Goal: Task Accomplishment & Management: Manage account settings

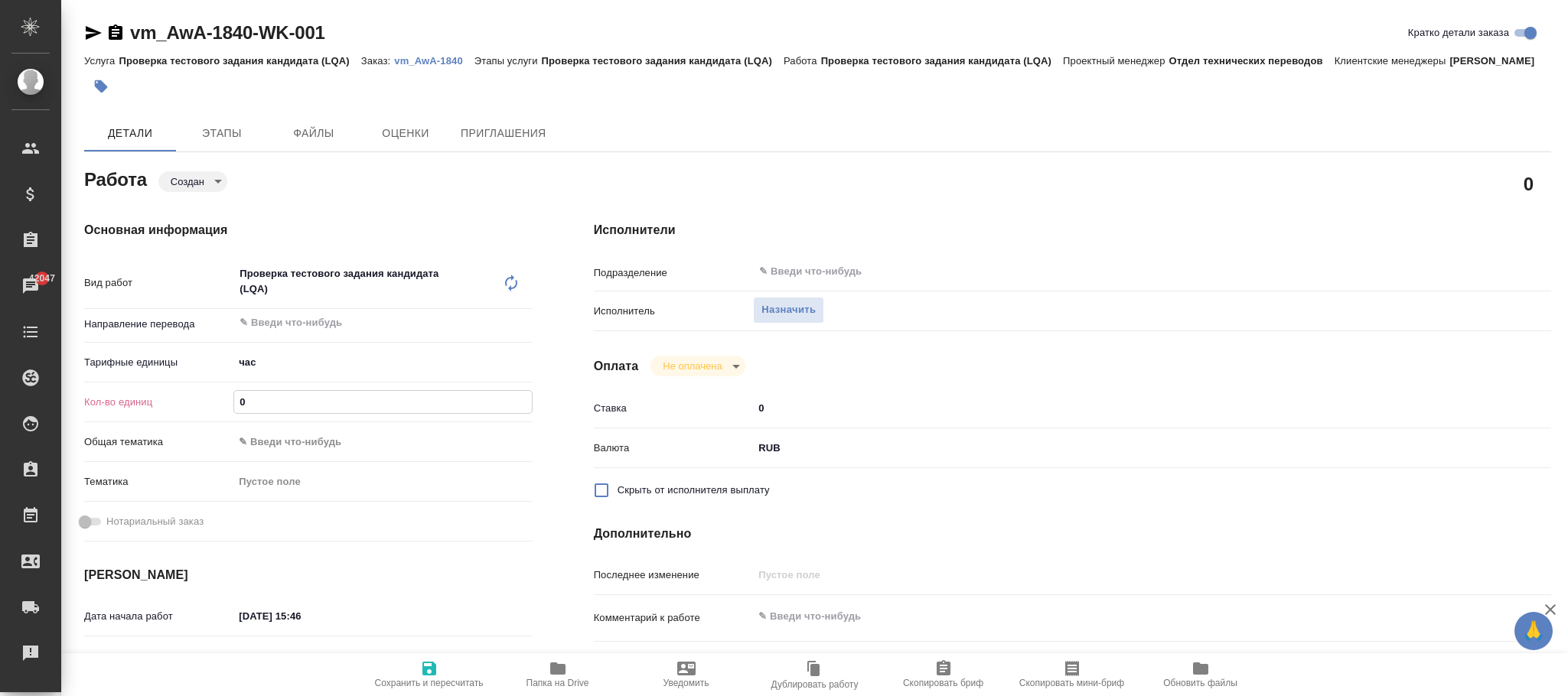
drag, startPoint x: 218, startPoint y: 425, endPoint x: 244, endPoint y: 455, distance: 39.7
click at [188, 415] on div "Кол-во единиц 0" at bounding box center [308, 401] width 448 height 27
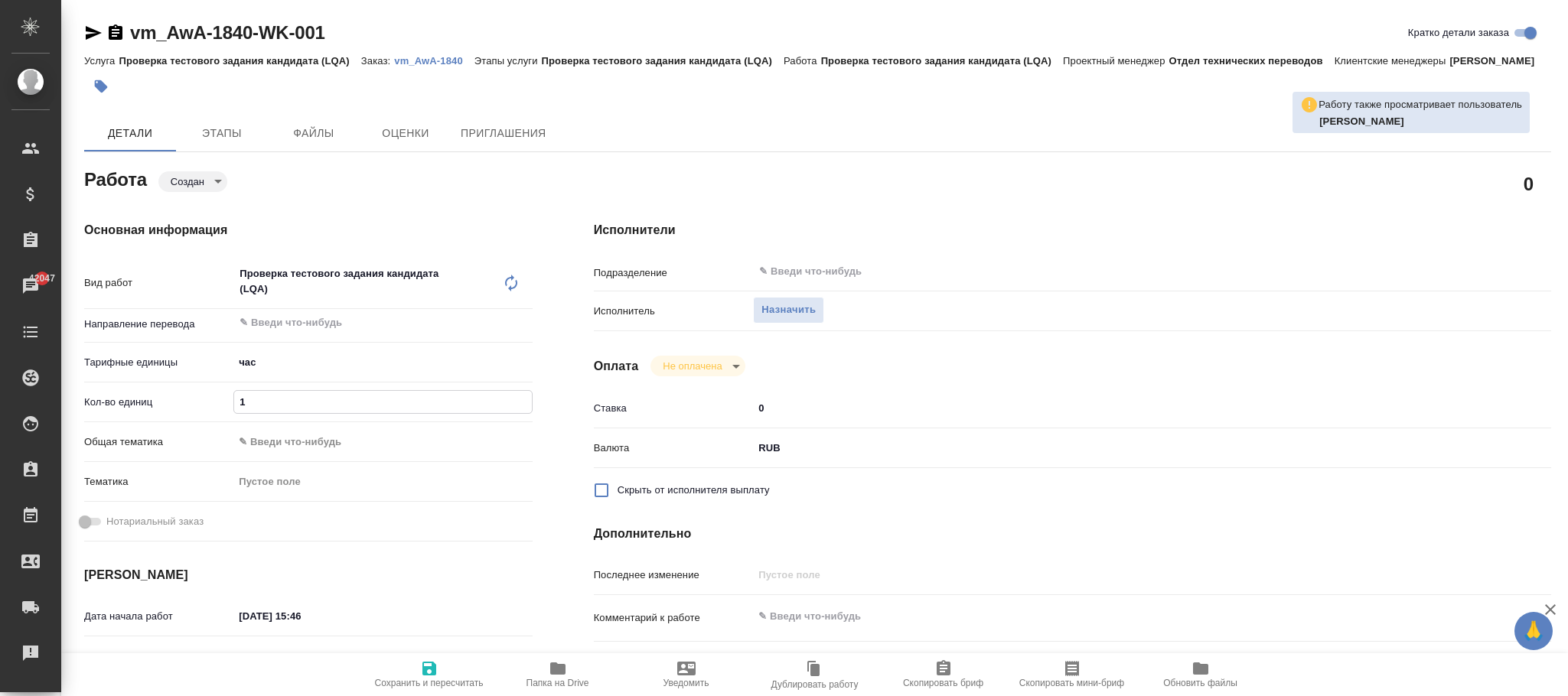
type input "1"
click at [416, 666] on span "Сохранить и пересчитать" at bounding box center [429, 674] width 110 height 29
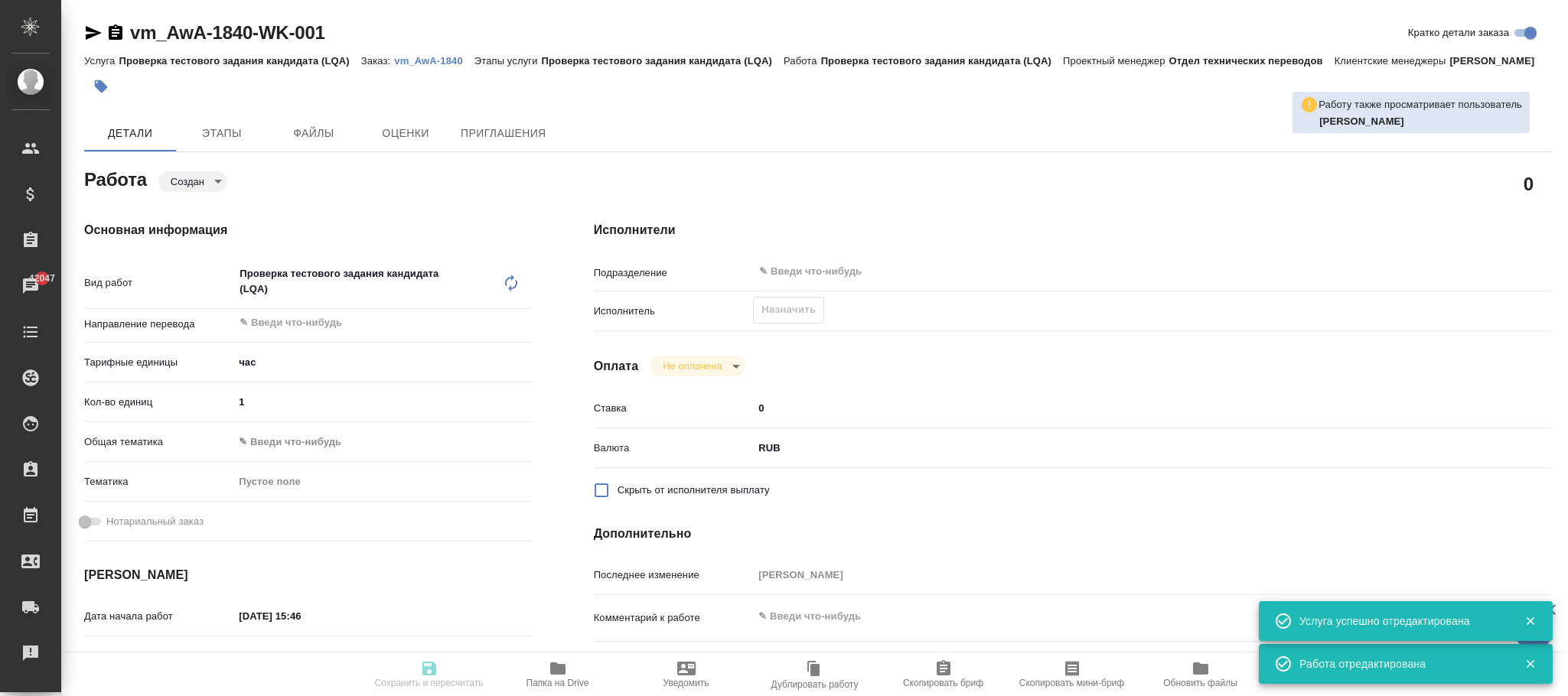
type input "created"
type input "5a8b1489cc6b4906c91bfd93"
type input "1"
type input "[DATE] 15:46"
type input "[DATE] 17:00"
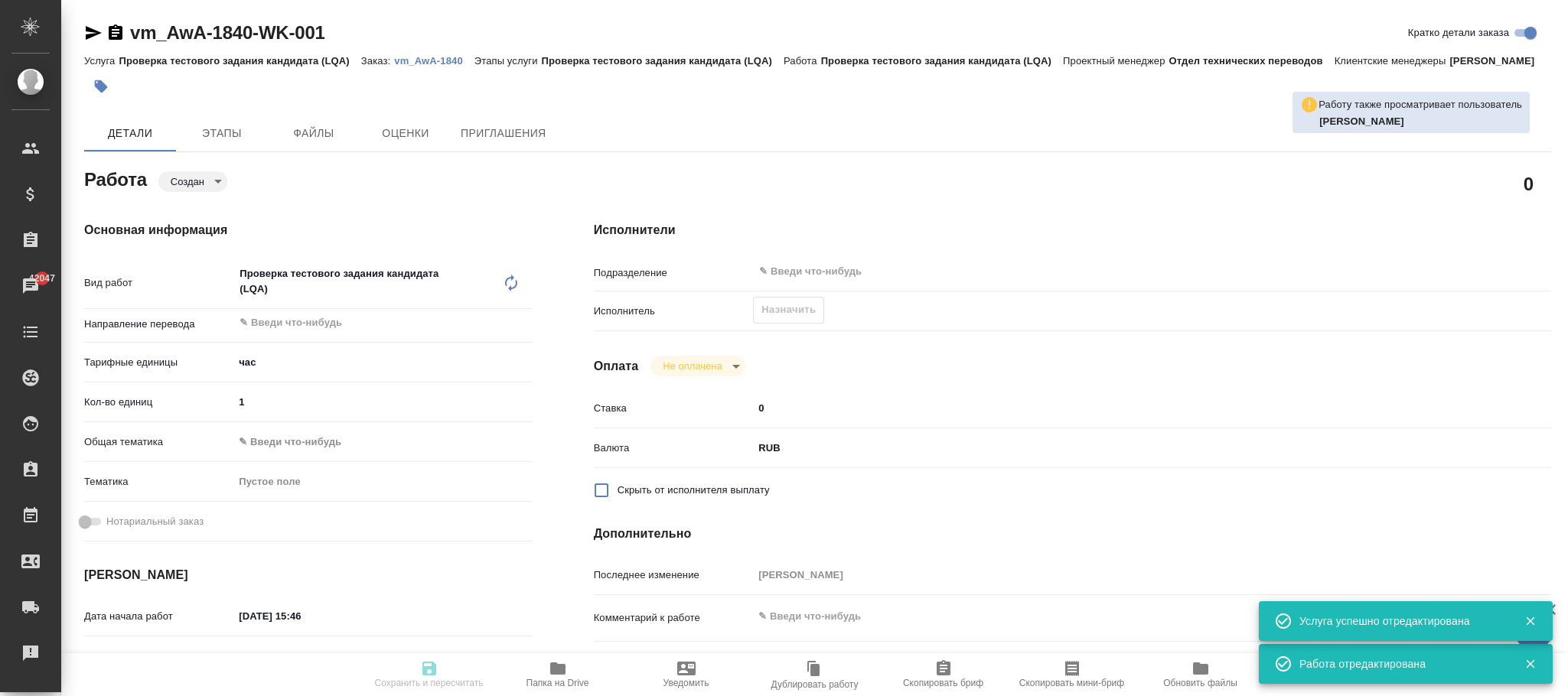
type input "[DATE] 17:00"
type input "notPayed"
type input "0"
type input "RUB"
type input "[PERSON_NAME]"
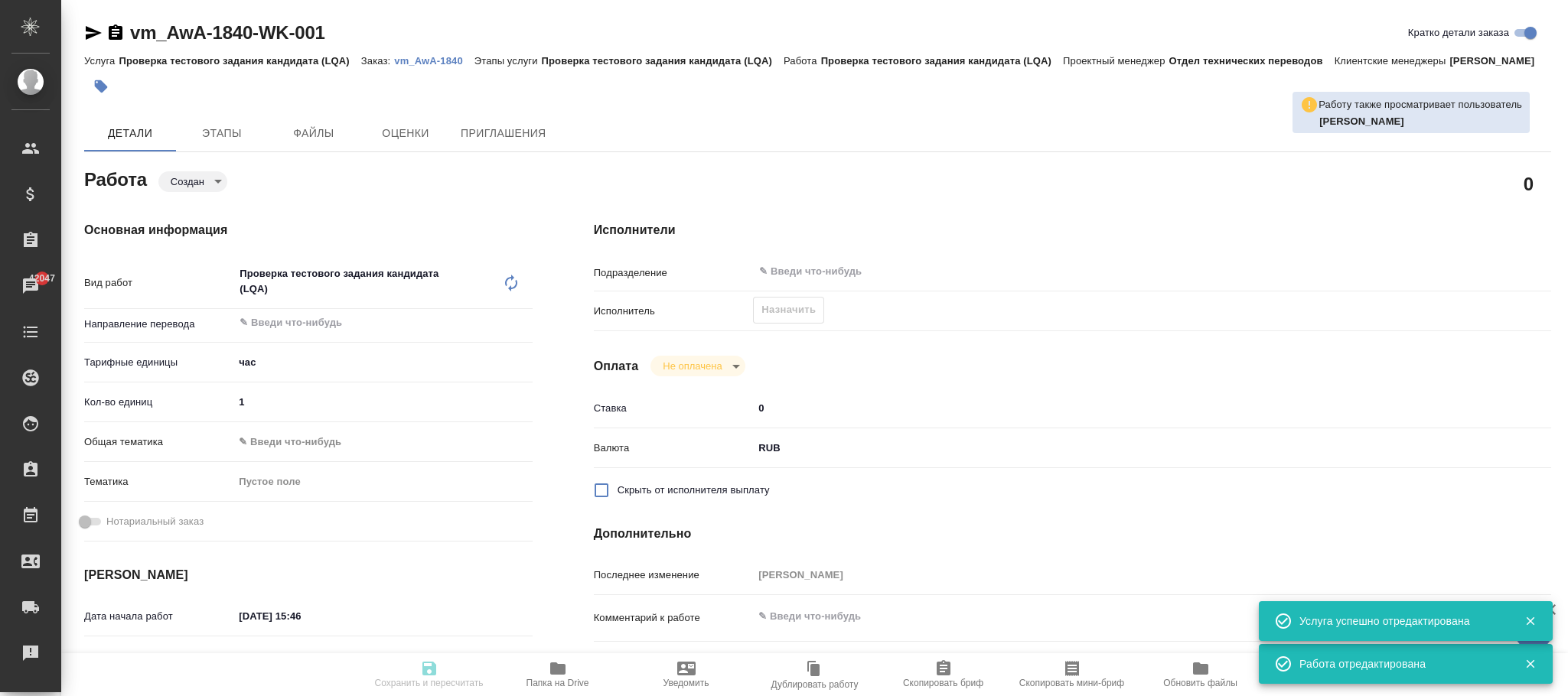
type input "vm_AwA-1840"
type input "Проверка тестового задания кандидата (LQA)"
type input "Лазарева Анастасия"
type input "/Clients/Awatera/Orders/vm_AwA-1840"
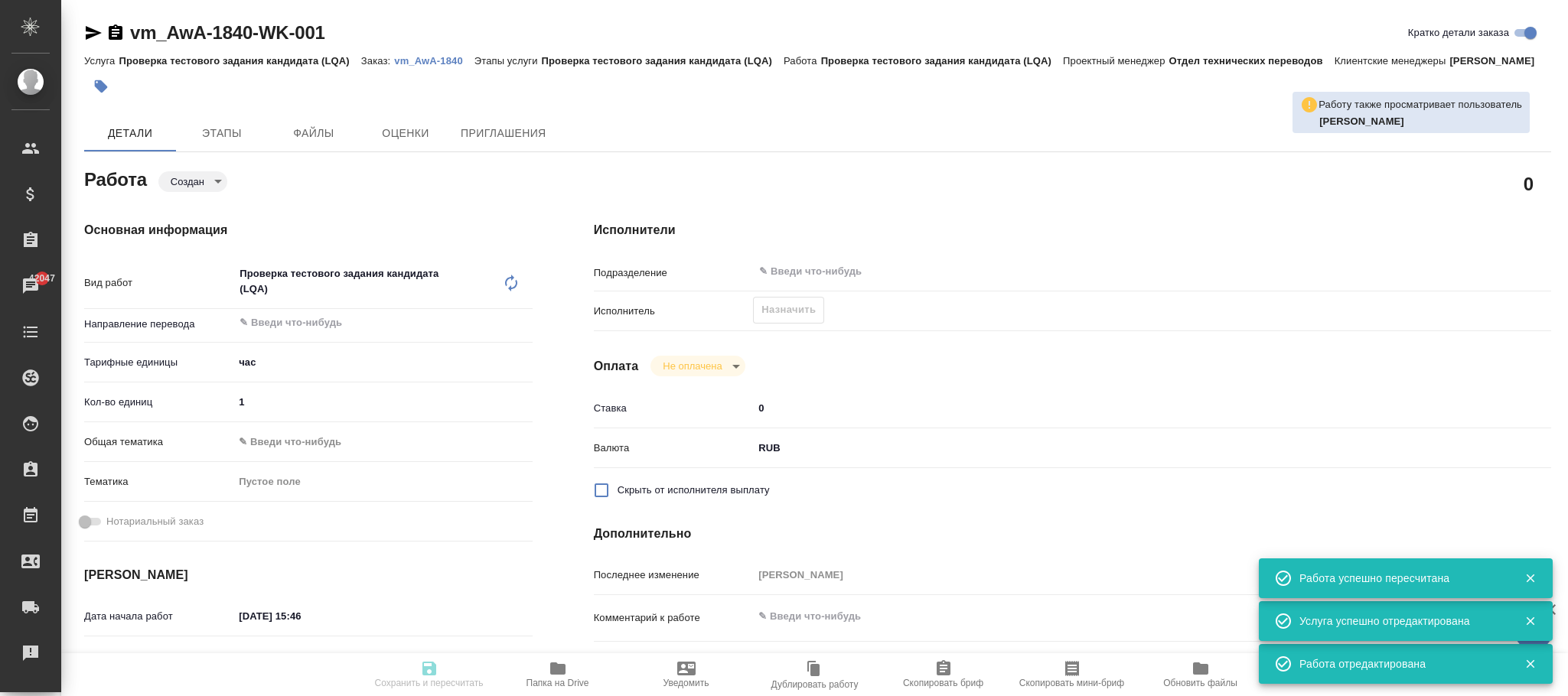
type input "created"
type input "5a8b1489cc6b4906c91bfd93"
type input "1"
type input "10.09.2025 15:46"
type input "10.09.2025 17:00"
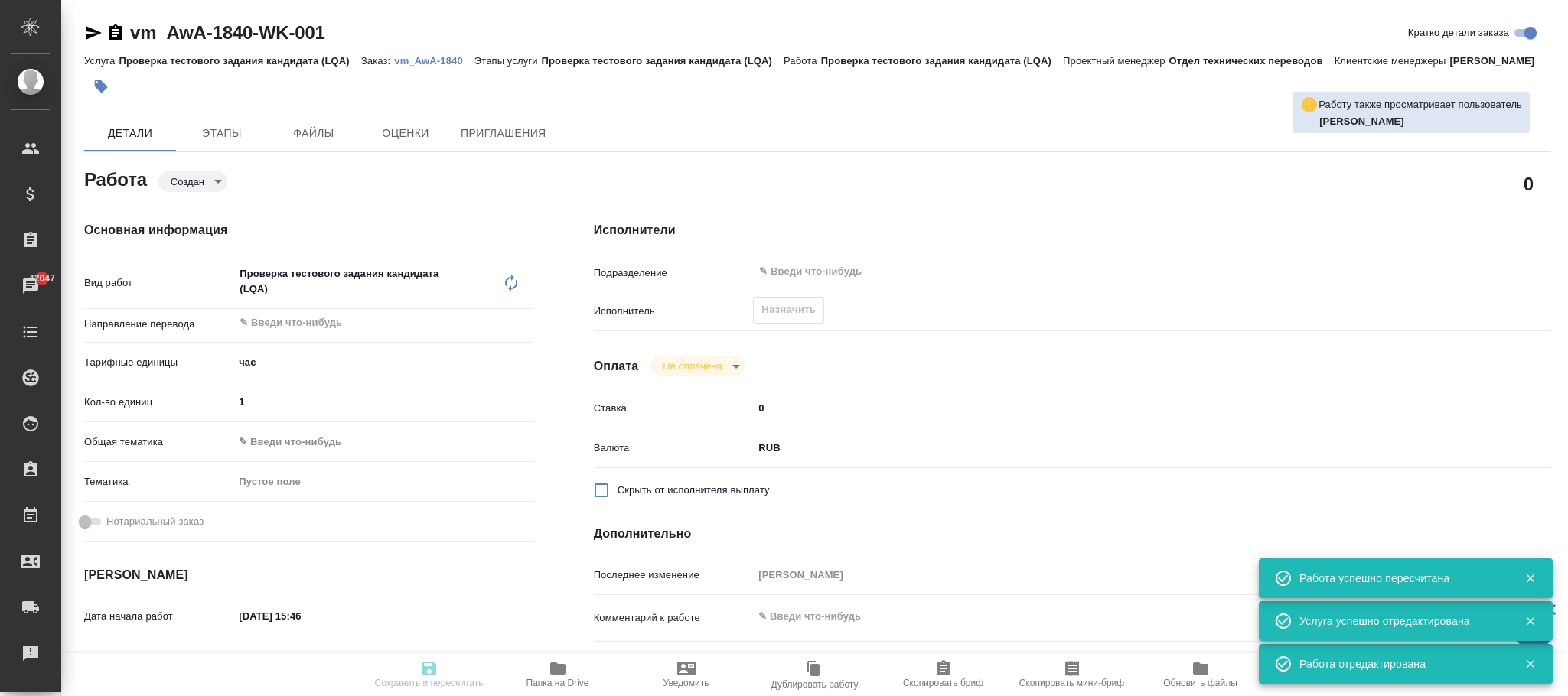
type input "10.09.2025 17:00"
type input "notPayed"
type input "0"
type input "RUB"
type input "Фокина Наталья"
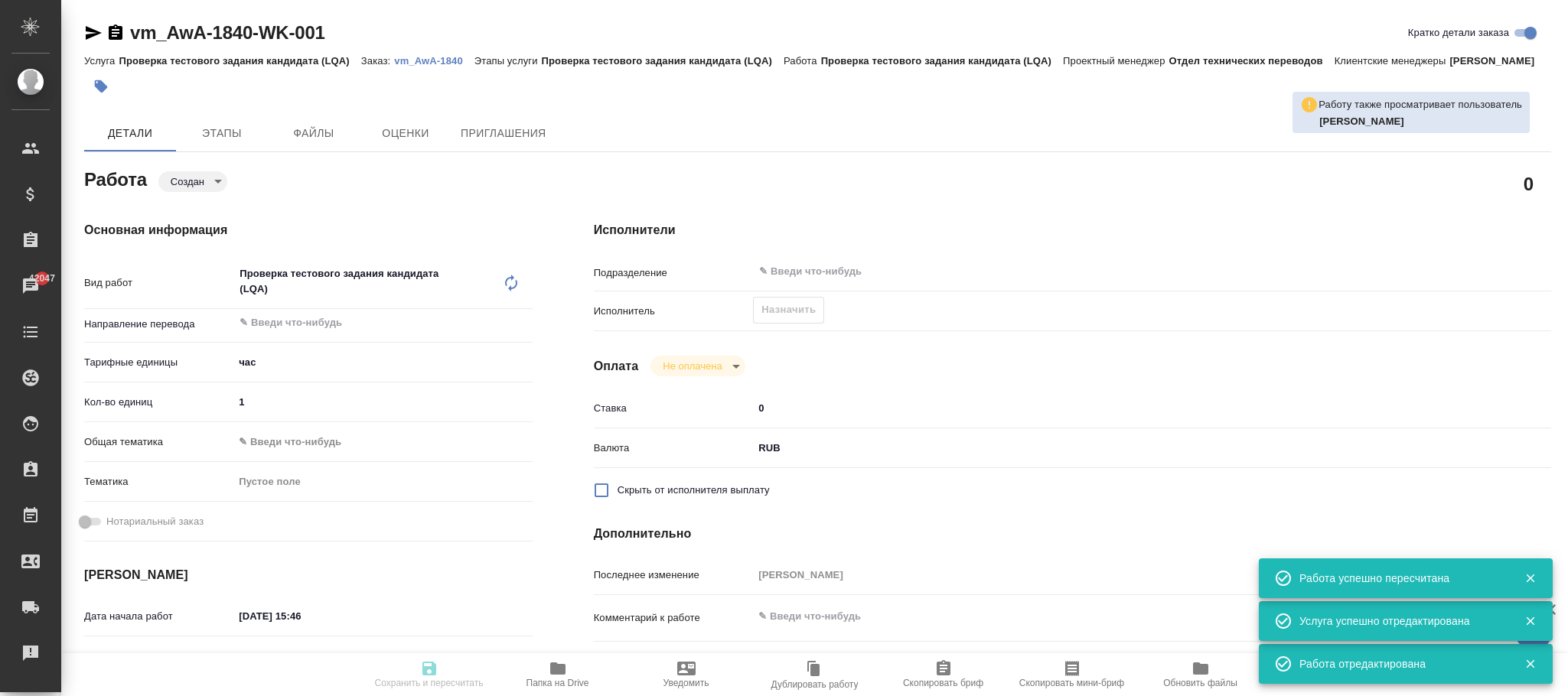
type input "vm_AwA-1840"
type input "Проверка тестового задания кандидата (LQA)"
type input "Лазарева Анастасия"
type input "/Clients/Awatera/Orders/vm_AwA-1840"
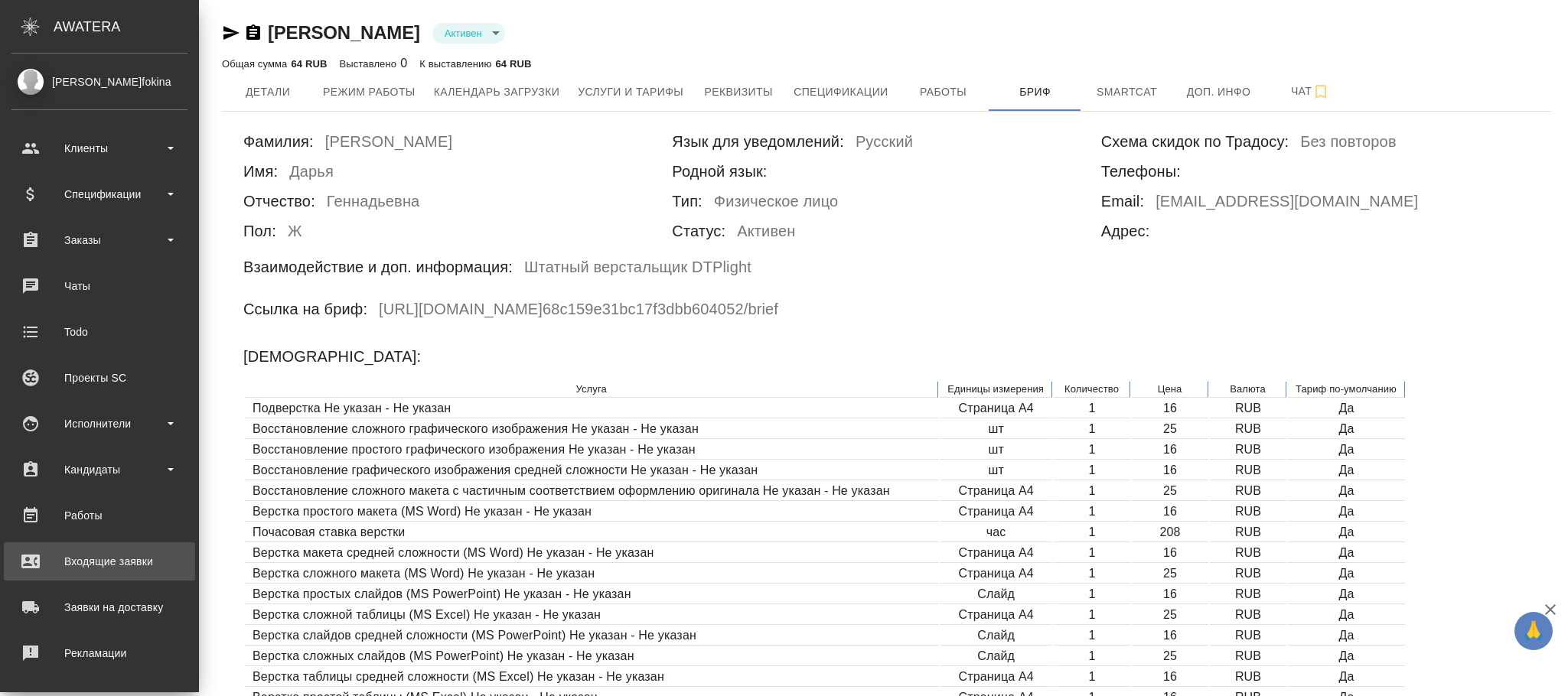
scroll to position [185, 0]
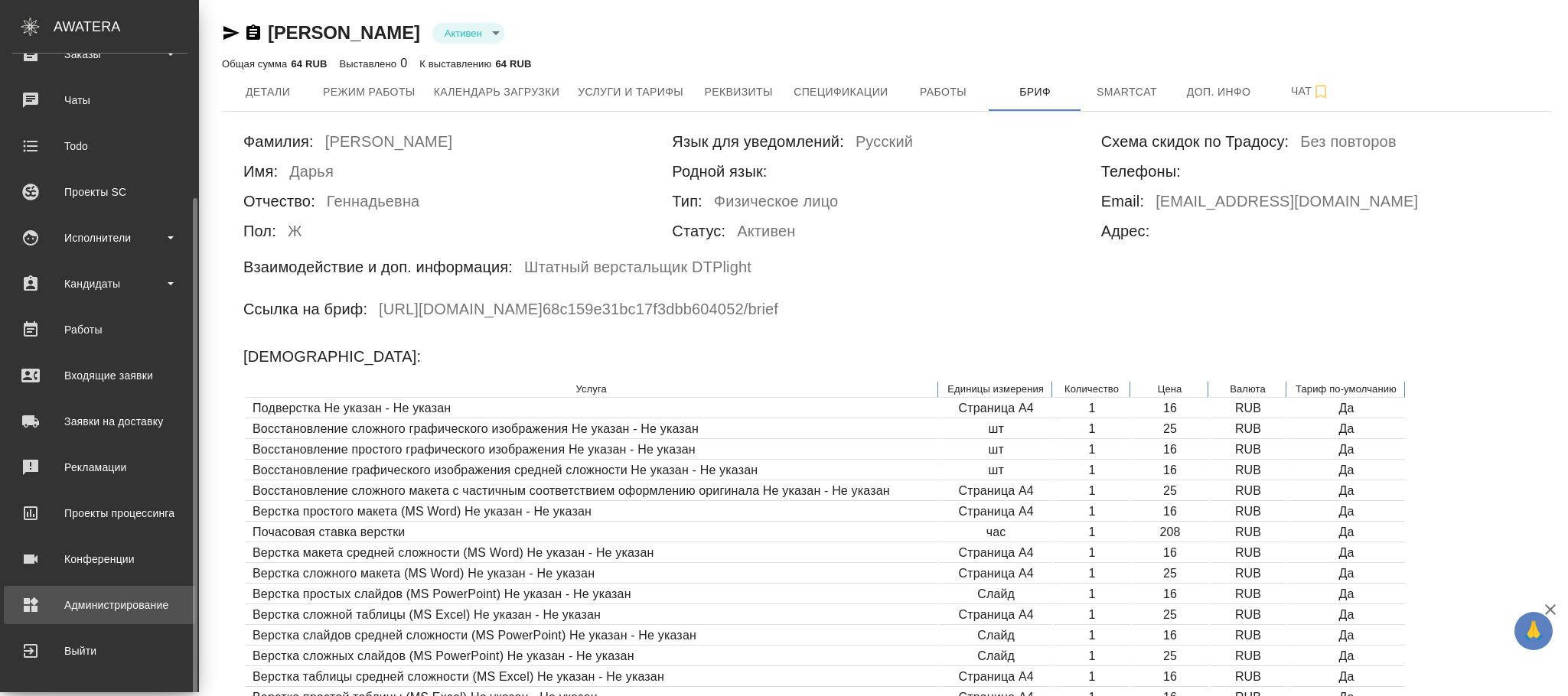
click at [114, 608] on div "Администрирование" at bounding box center [99, 605] width 176 height 23
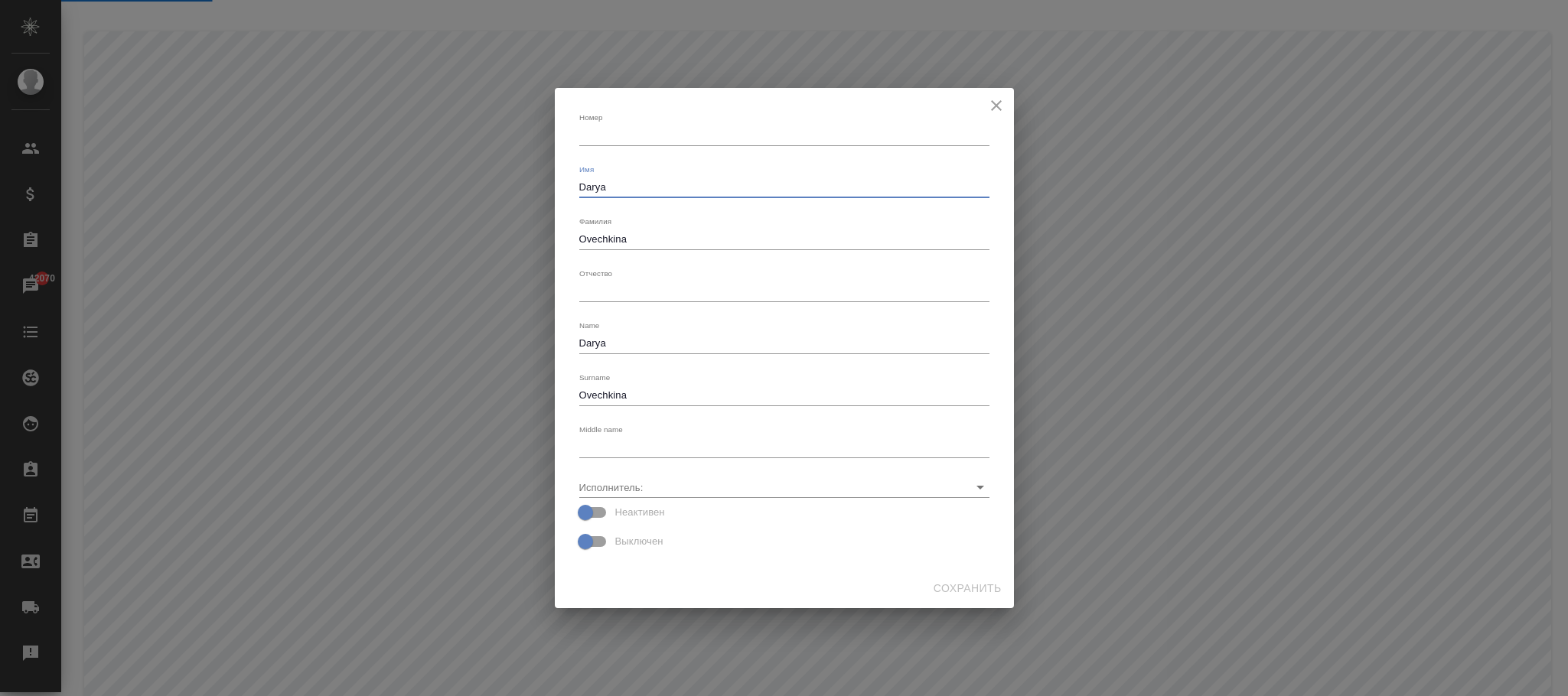
drag, startPoint x: 641, startPoint y: 185, endPoint x: 816, endPoint y: 652, distance: 498.7
click at [397, 209] on div "Номер x Имя Darya x Фамилия Ovechkina x Отчество x Name Darya x Surname Ovechki…" at bounding box center [784, 348] width 1568 height 696
type textarea "Дарья"
drag, startPoint x: 648, startPoint y: 234, endPoint x: 427, endPoint y: 231, distance: 221.0
click at [447, 239] on div "Номер x Имя Дарья x Фамилия Ovechkina x Отчество x Name Darya x Surname Ovechki…" at bounding box center [784, 348] width 1568 height 696
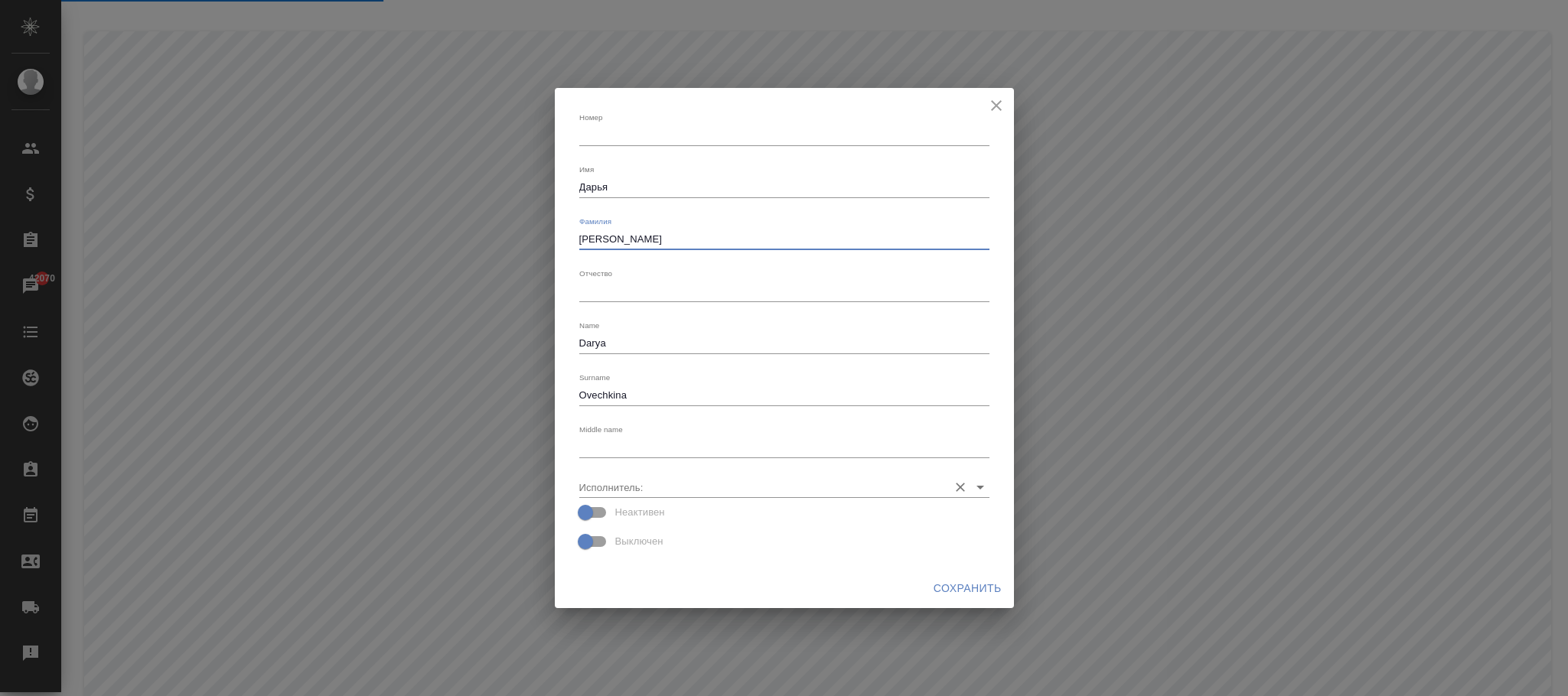
type textarea "Овечкина"
click at [667, 483] on input "Исполнитель:" at bounding box center [759, 487] width 361 height 21
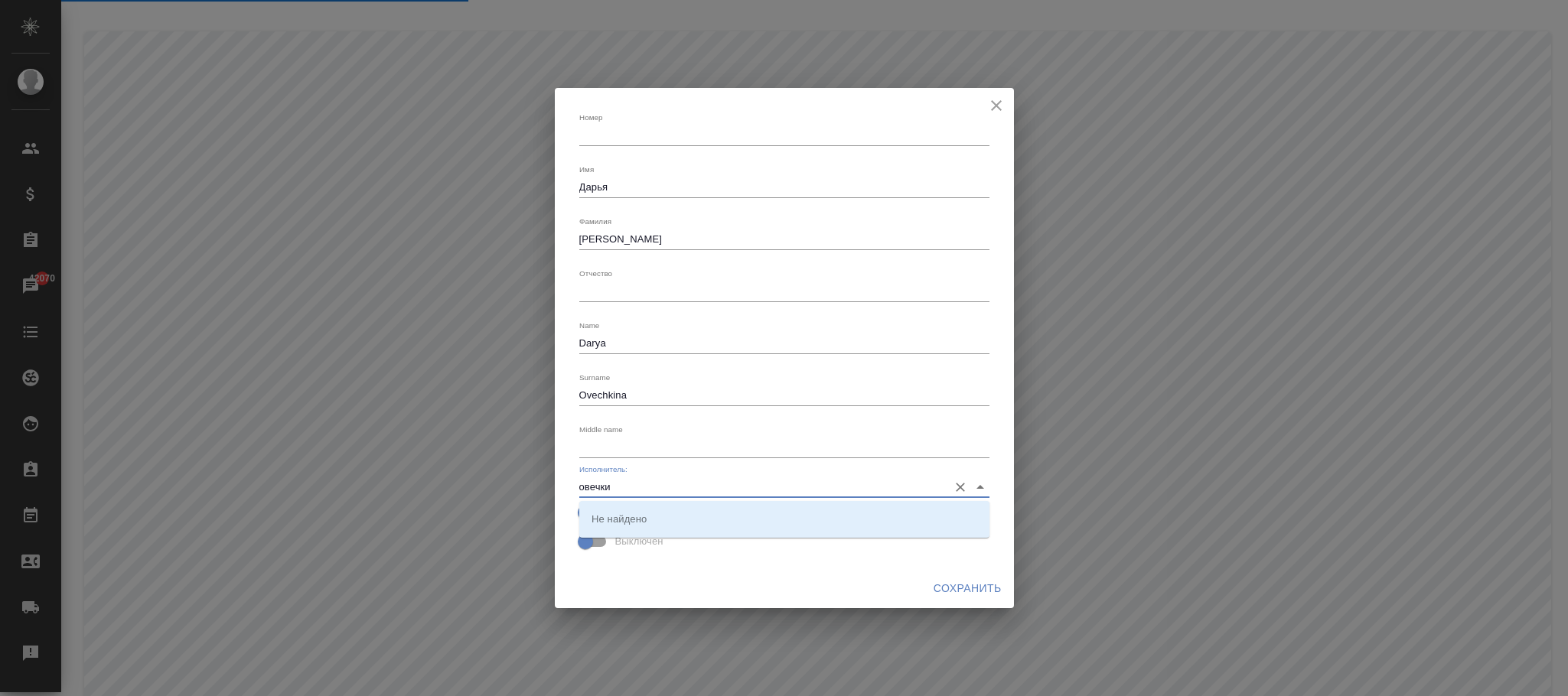
type input "овечки"
click at [801, 560] on div "Номер x Имя Дарья x Фамилия Овечкина x Отчество x Name Darya x Surname Ovechkin…" at bounding box center [784, 328] width 422 height 468
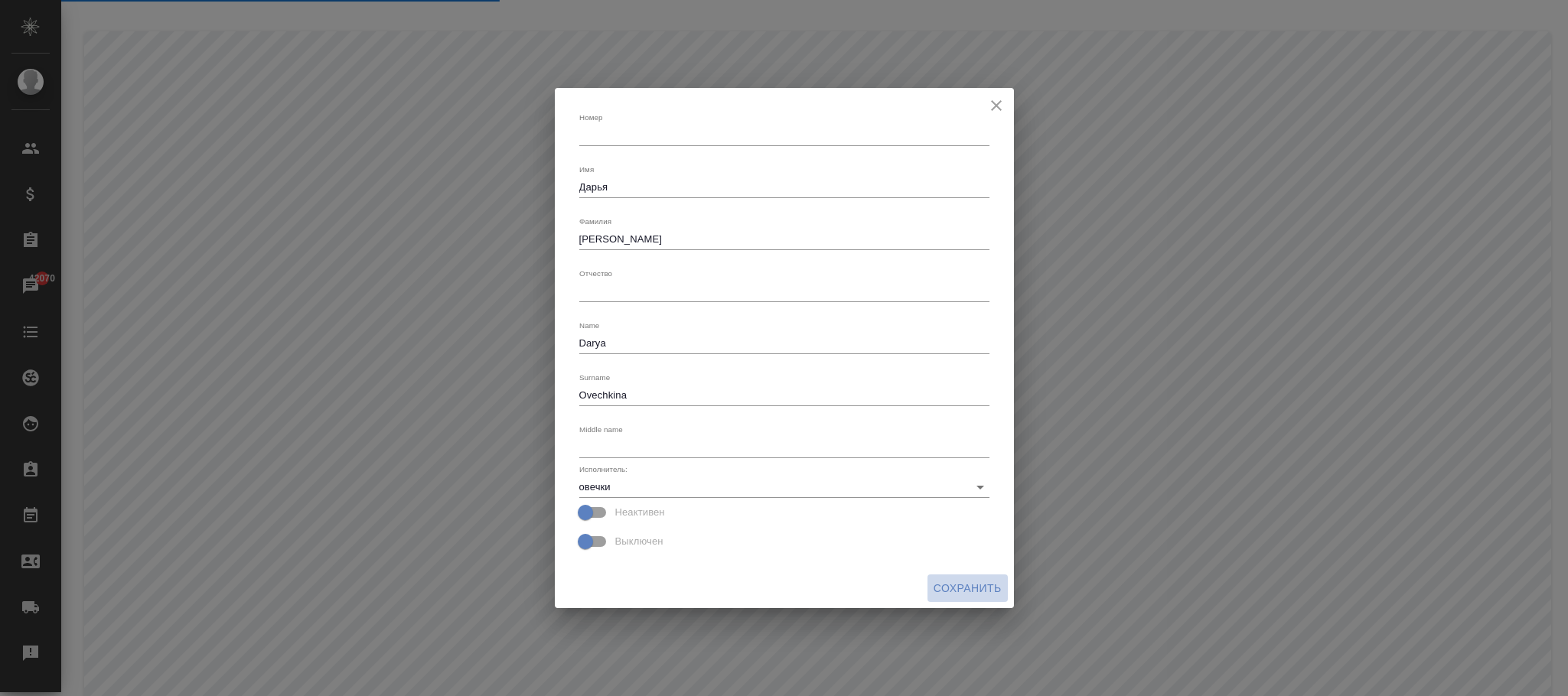
click at [973, 579] on span "Сохранить" at bounding box center [967, 589] width 68 height 19
click at [1072, 146] on div "Номер x Имя Дарья x Фамилия Овечкина x Отчество x Name Darya x Surname Ovechkin…" at bounding box center [784, 348] width 1568 height 696
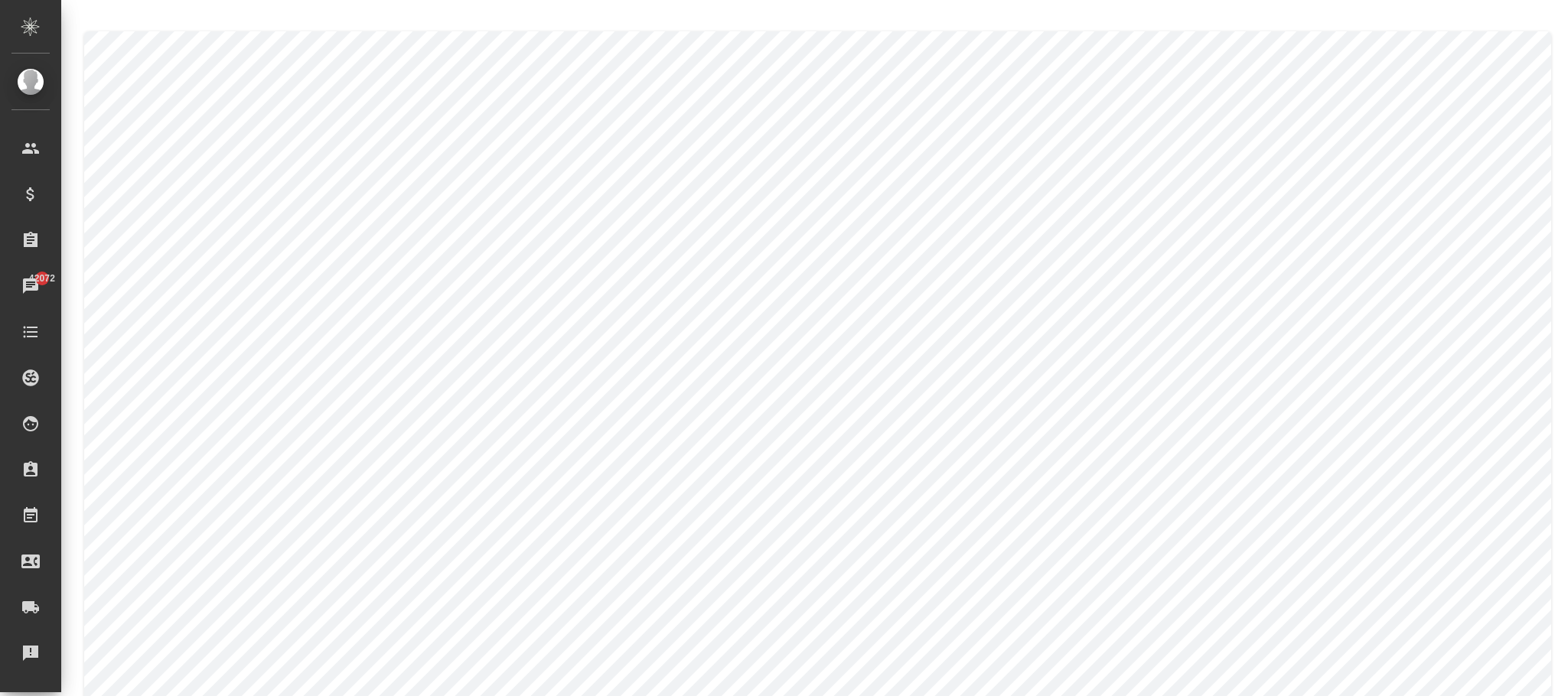
type textarea "Дарья"
type textarea "Овечкина"
type textarea "Darya"
type textarea "Ovechkina"
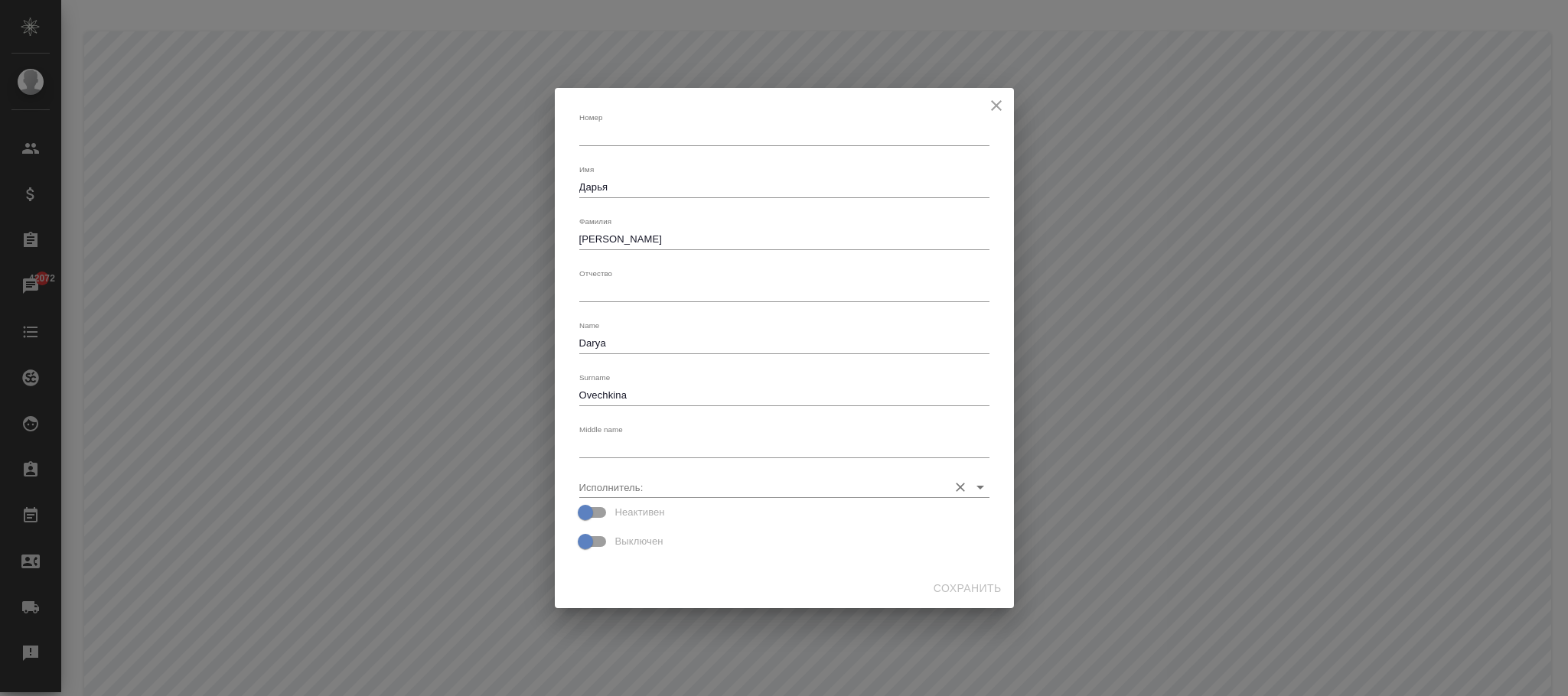
click at [654, 486] on input "Исполнитель:" at bounding box center [759, 487] width 361 height 21
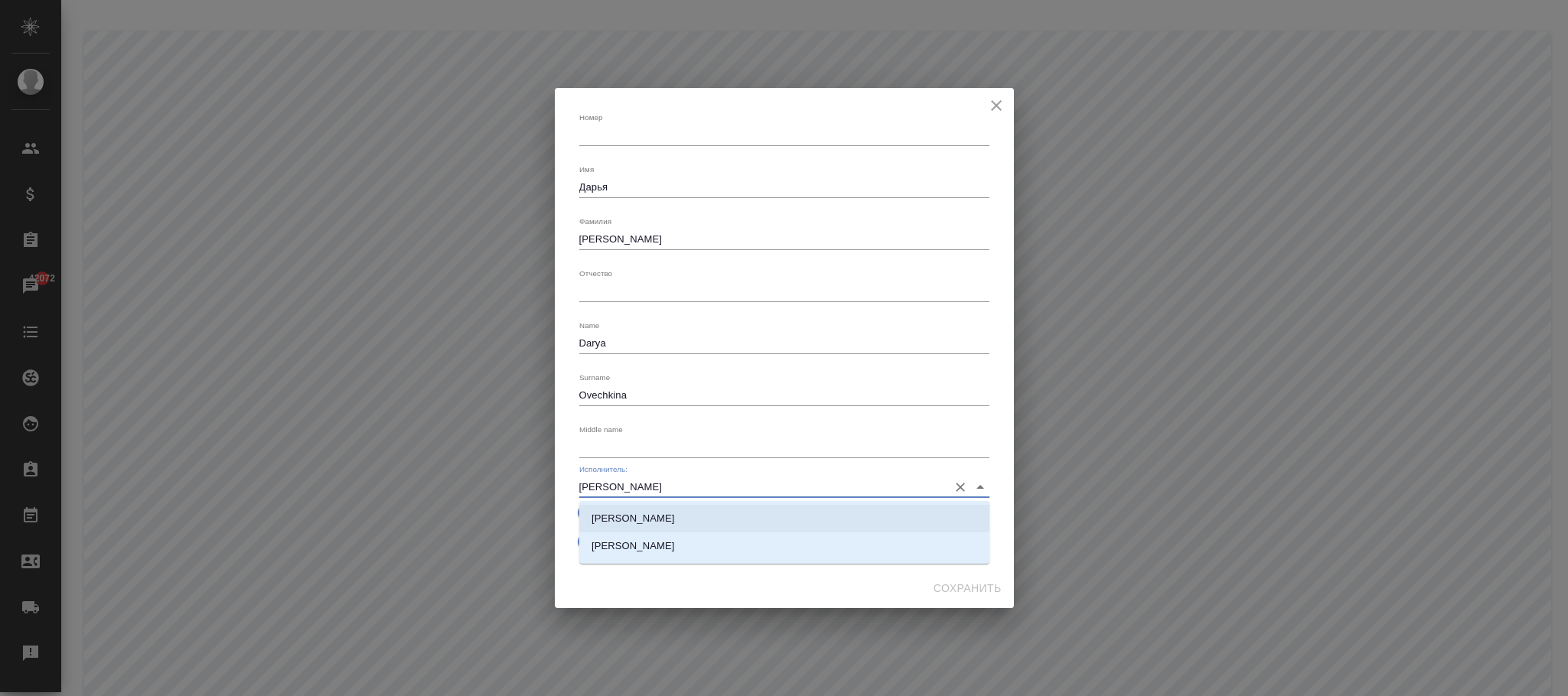
click at [675, 518] on p "Овечкина Дарья Геннадьевна" at bounding box center [633, 519] width 83 height 16
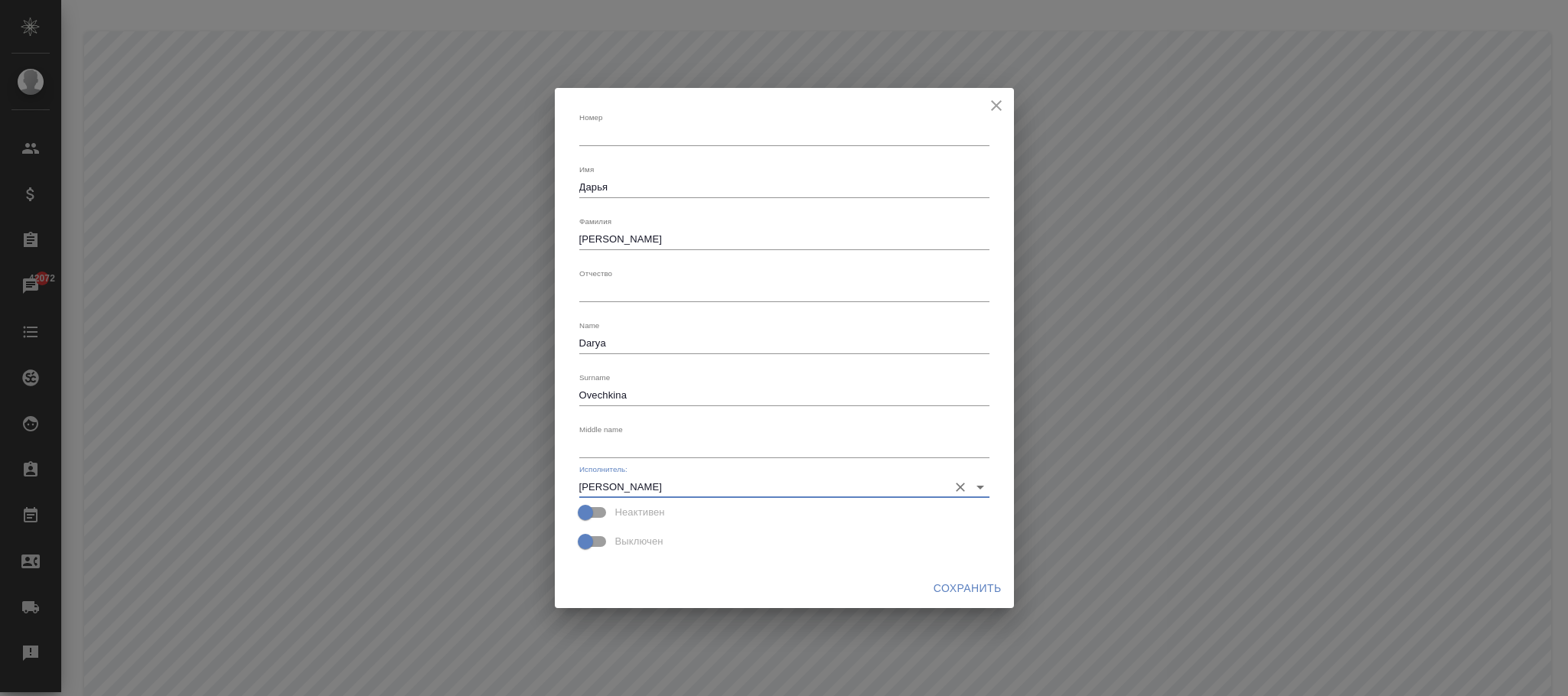
type input "Овечкина Дарья Геннадьевна"
click at [966, 589] on span "Сохранить" at bounding box center [967, 589] width 68 height 19
